Goal: Check status: Check status

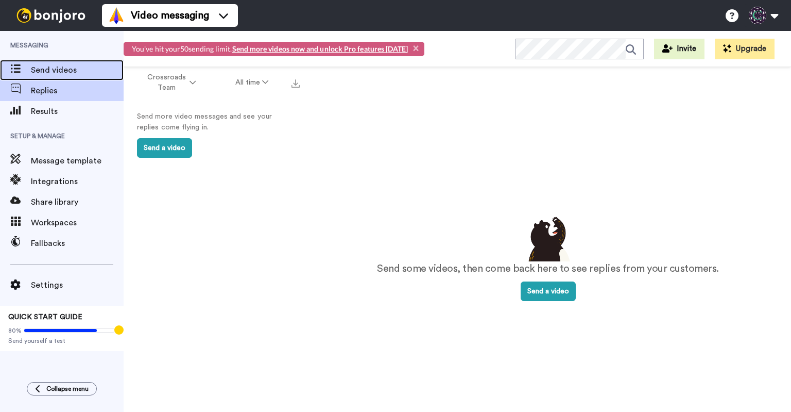
click at [91, 62] on div "Send videos" at bounding box center [62, 70] width 124 height 21
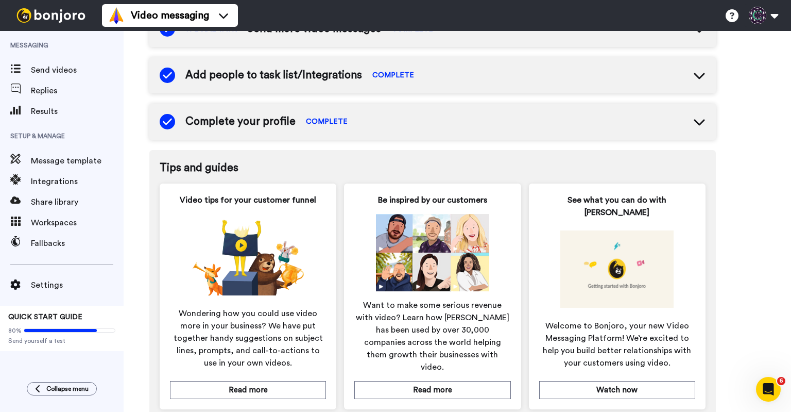
scroll to position [513, 0]
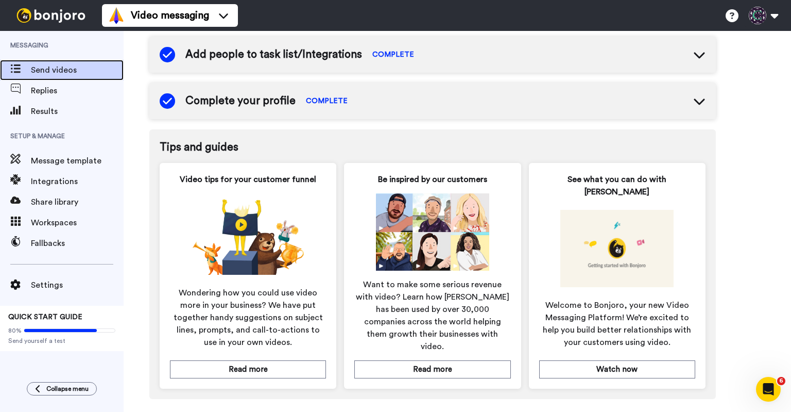
click at [55, 69] on span "Send videos" at bounding box center [77, 70] width 93 height 12
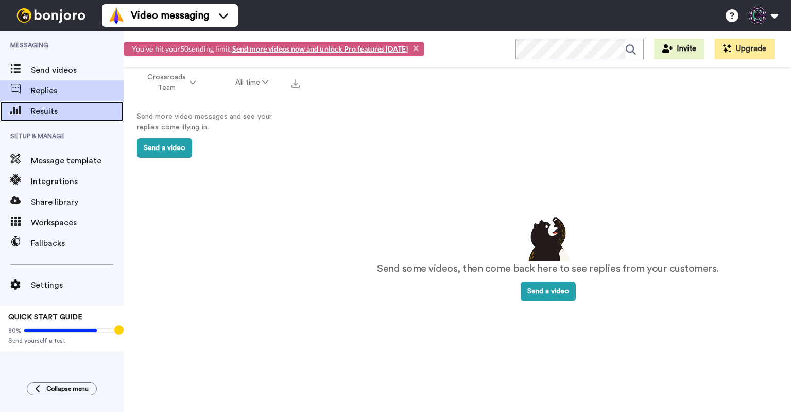
click at [79, 111] on span "Results" at bounding box center [77, 111] width 93 height 12
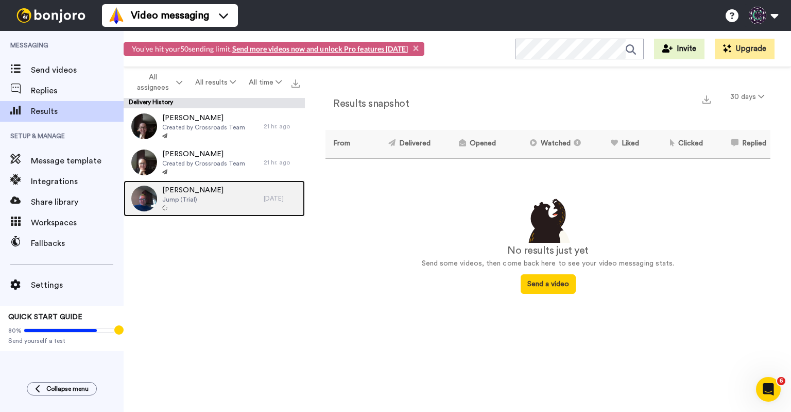
click at [247, 193] on div "[PERSON_NAME] Jump (Trial)" at bounding box center [194, 198] width 140 height 36
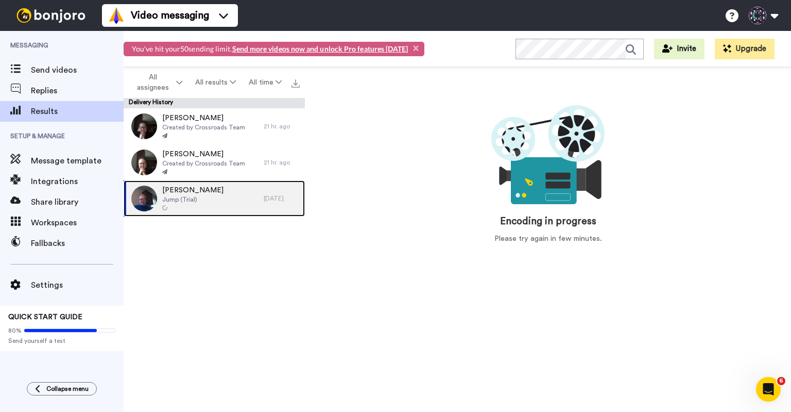
drag, startPoint x: 247, startPoint y: 193, endPoint x: 232, endPoint y: 196, distance: 14.8
click at [232, 196] on div "[PERSON_NAME] Jump (Trial)" at bounding box center [194, 198] width 140 height 36
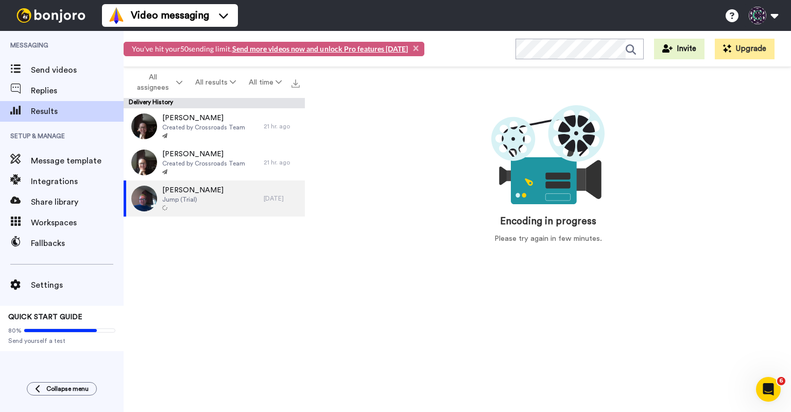
click at [199, 301] on div "[PERSON_NAME] Created by Crossroads Team 21 hr. ago [PERSON_NAME] Created by Cr…" at bounding box center [214, 263] width 181 height 310
